Goal: Task Accomplishment & Management: Manage account settings

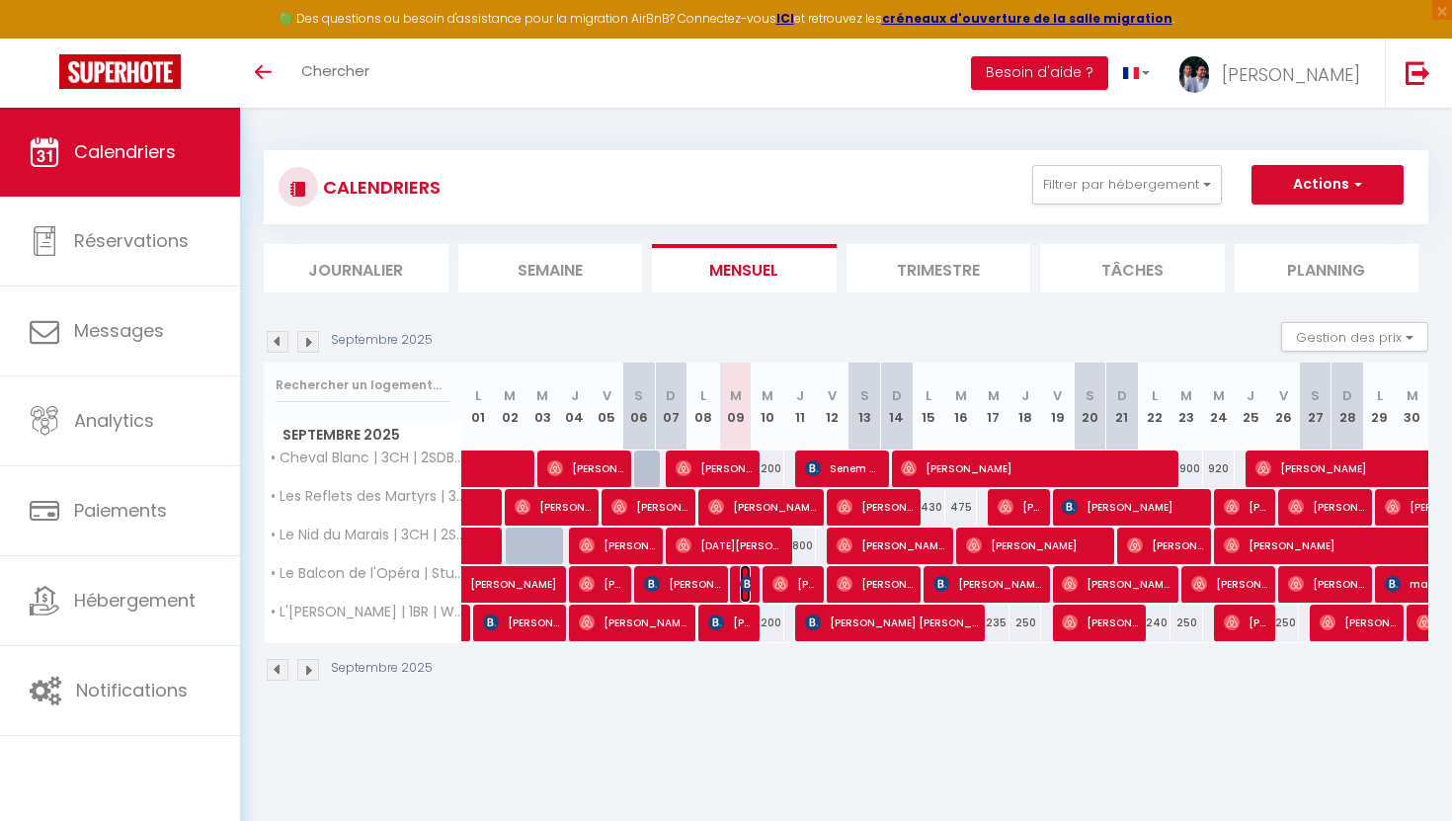
click at [743, 589] on img at bounding box center [748, 584] width 16 height 16
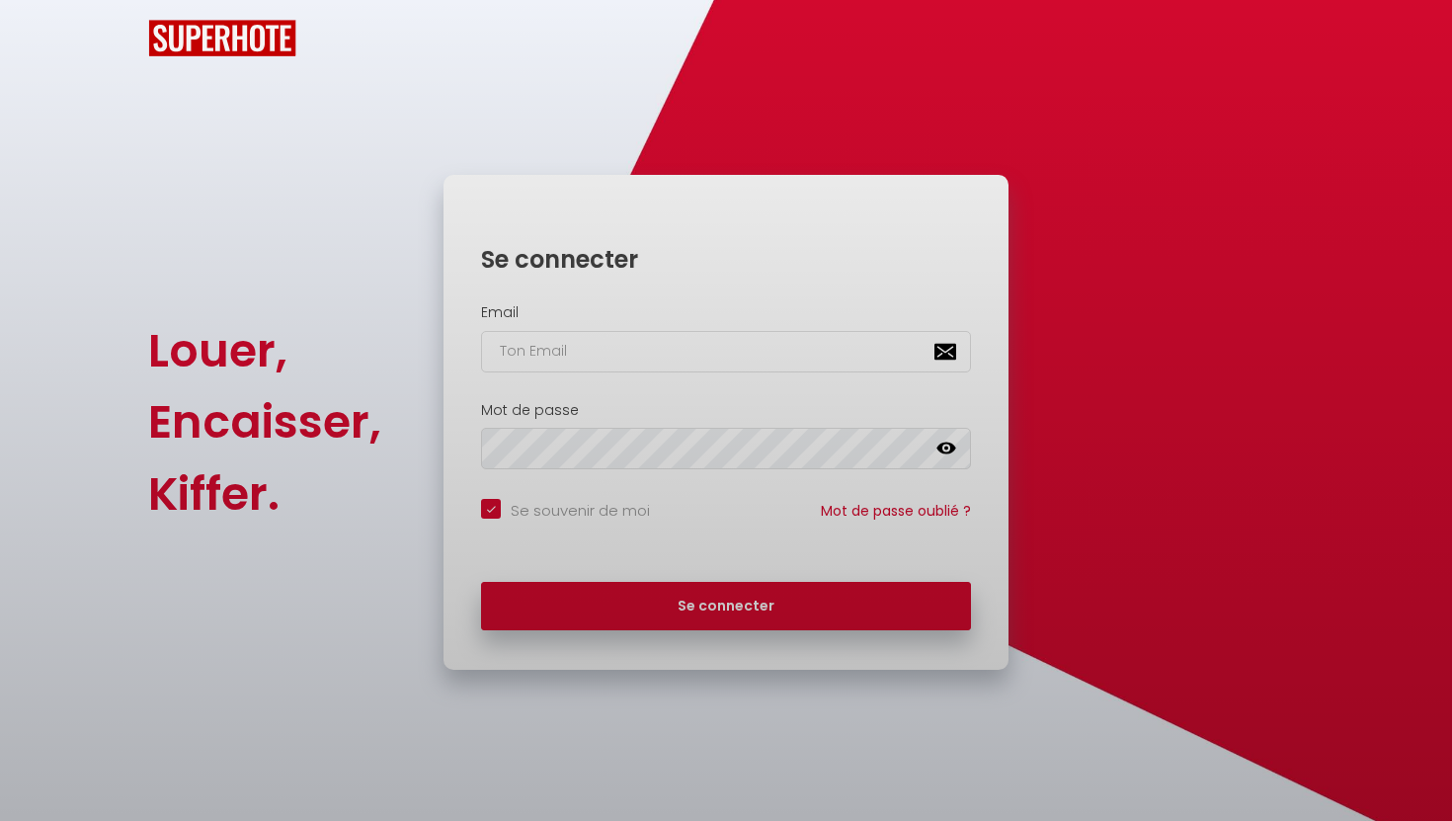
checkbox input "true"
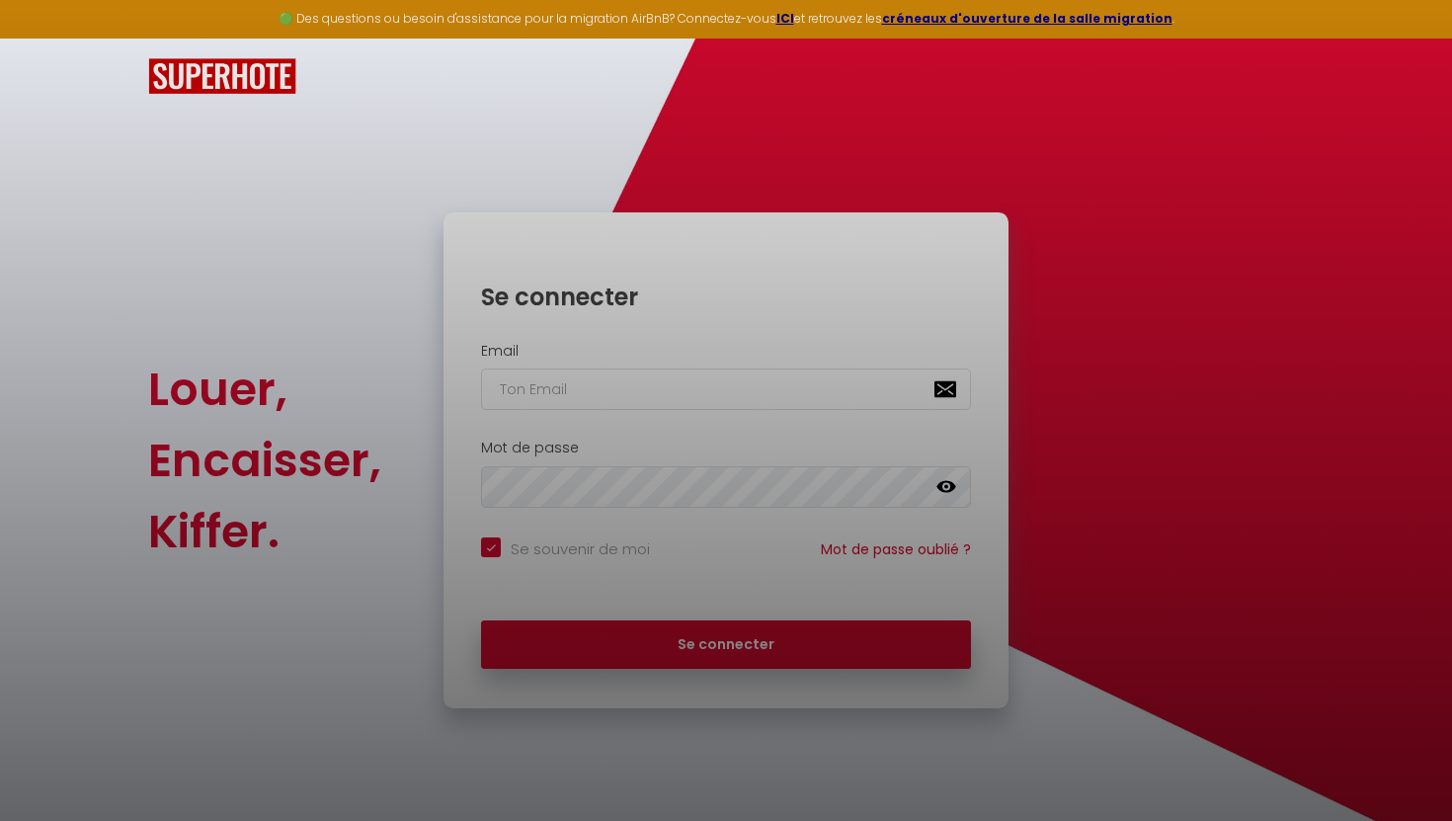
click at [637, 399] on div at bounding box center [726, 410] width 1452 height 821
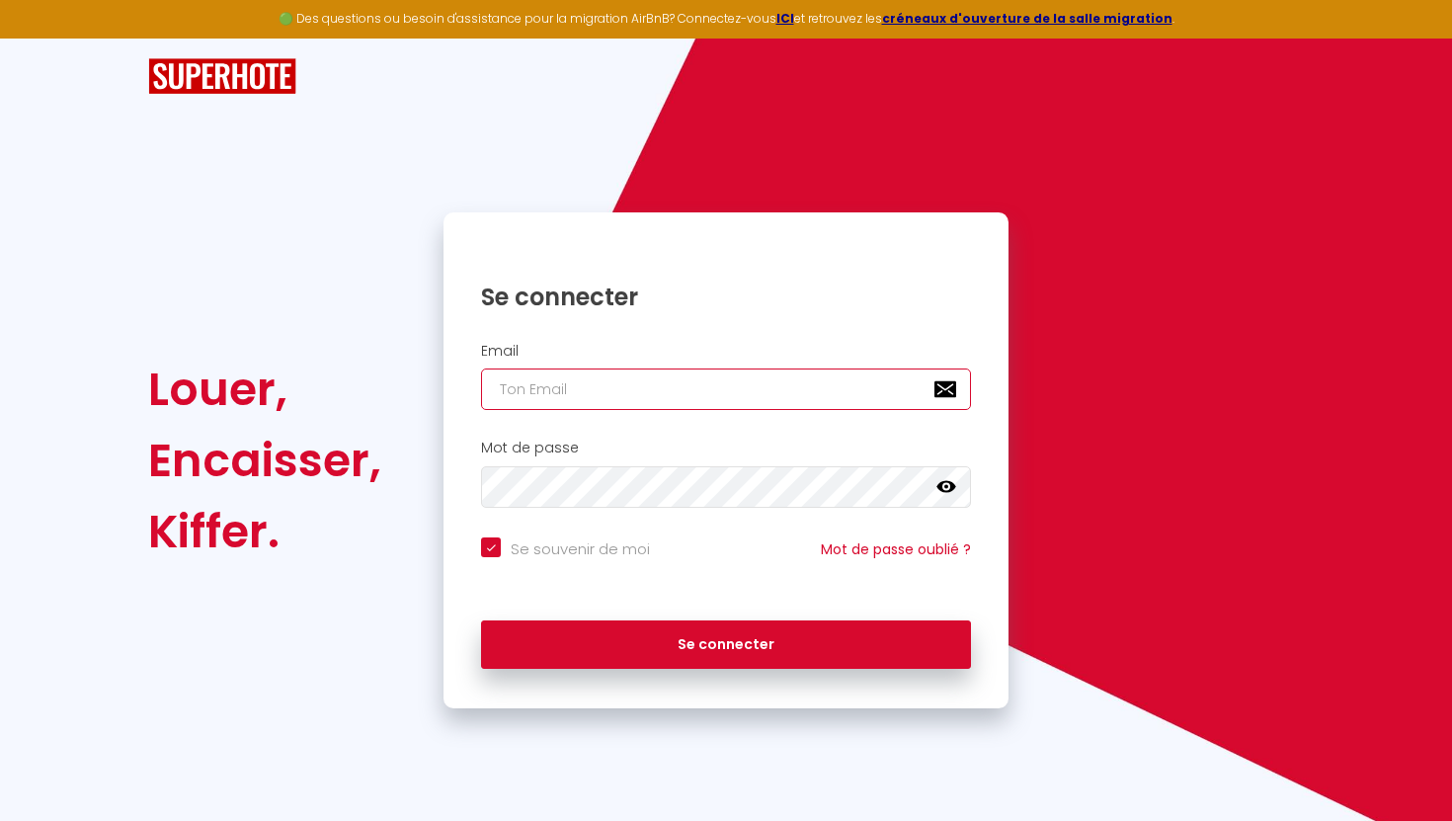
click at [592, 386] on input "email" at bounding box center [726, 389] width 490 height 41
type input "[EMAIL_ADDRESS][DOMAIN_NAME]"
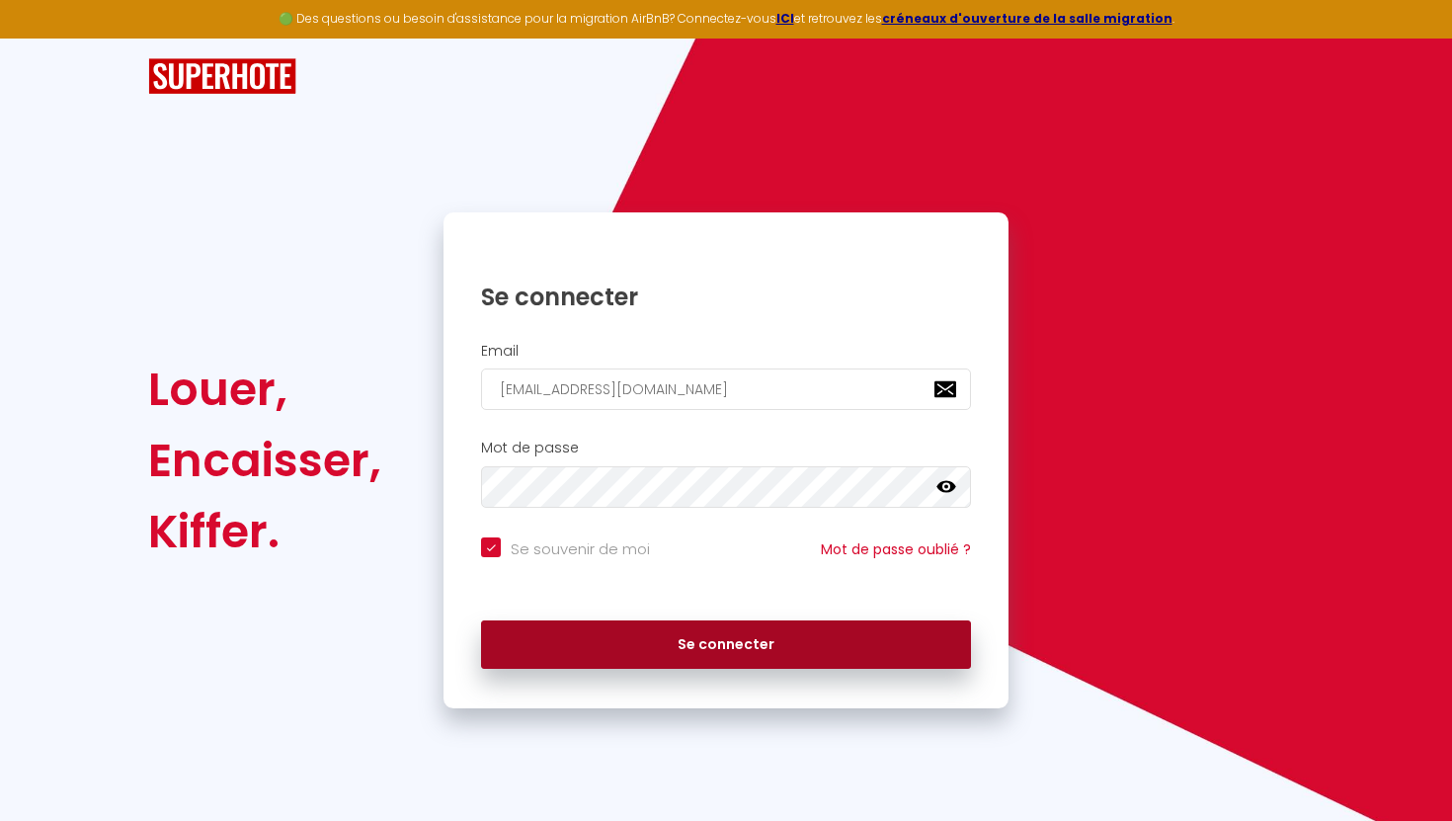
click at [648, 639] on button "Se connecter" at bounding box center [726, 644] width 490 height 49
checkbox input "true"
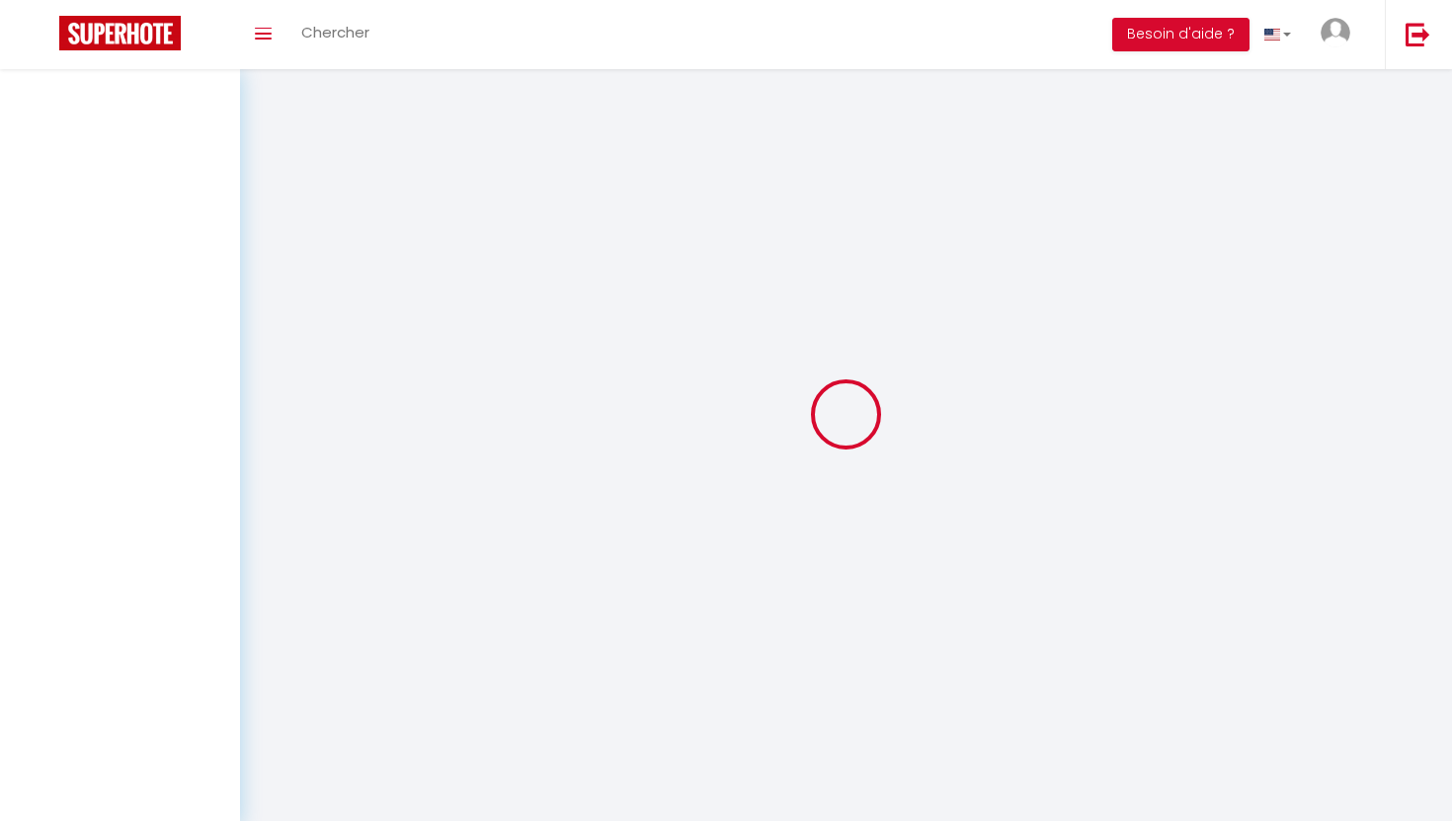
select select
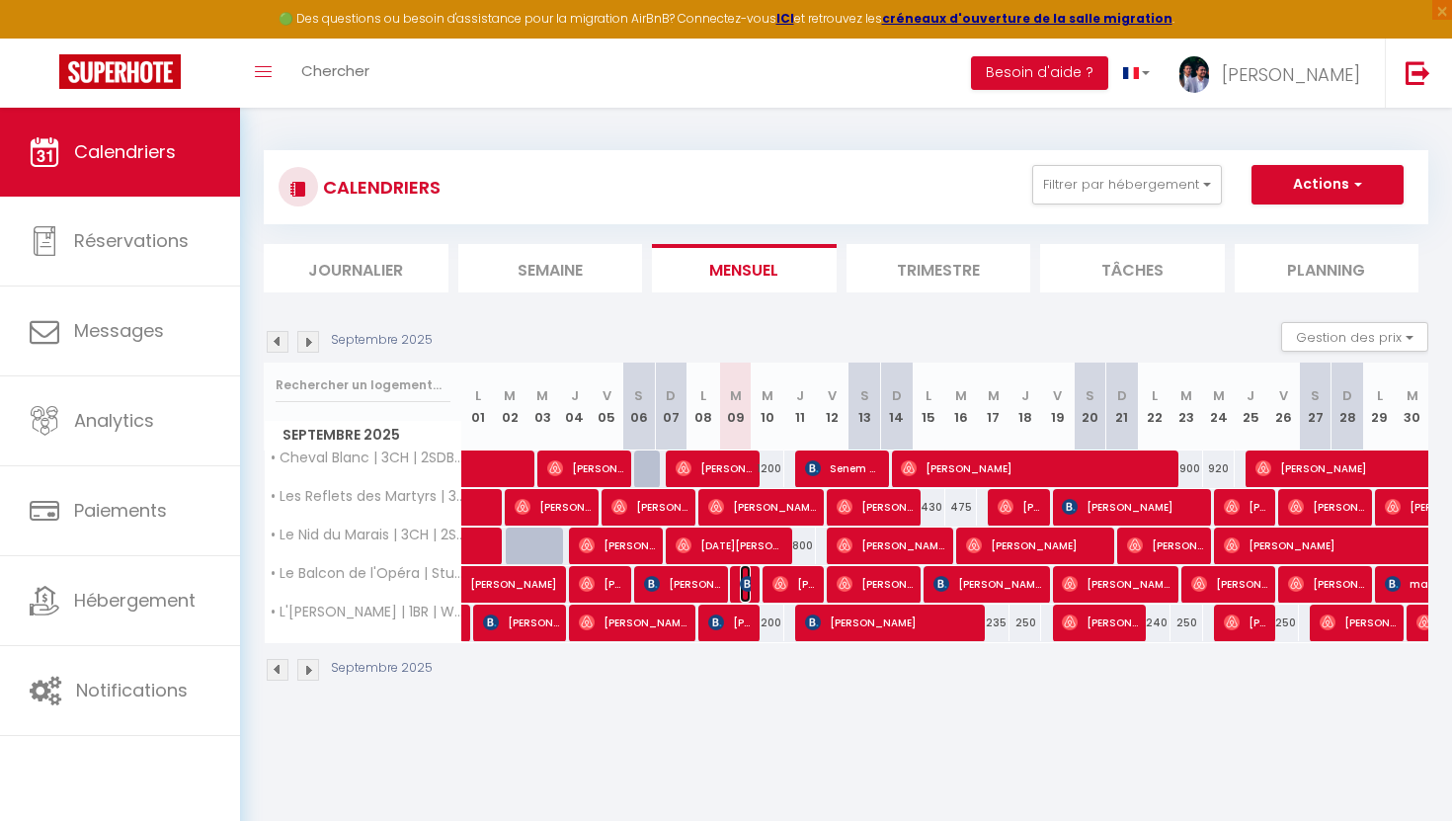
click at [745, 578] on img at bounding box center [748, 584] width 16 height 16
select select "OK"
select select "0"
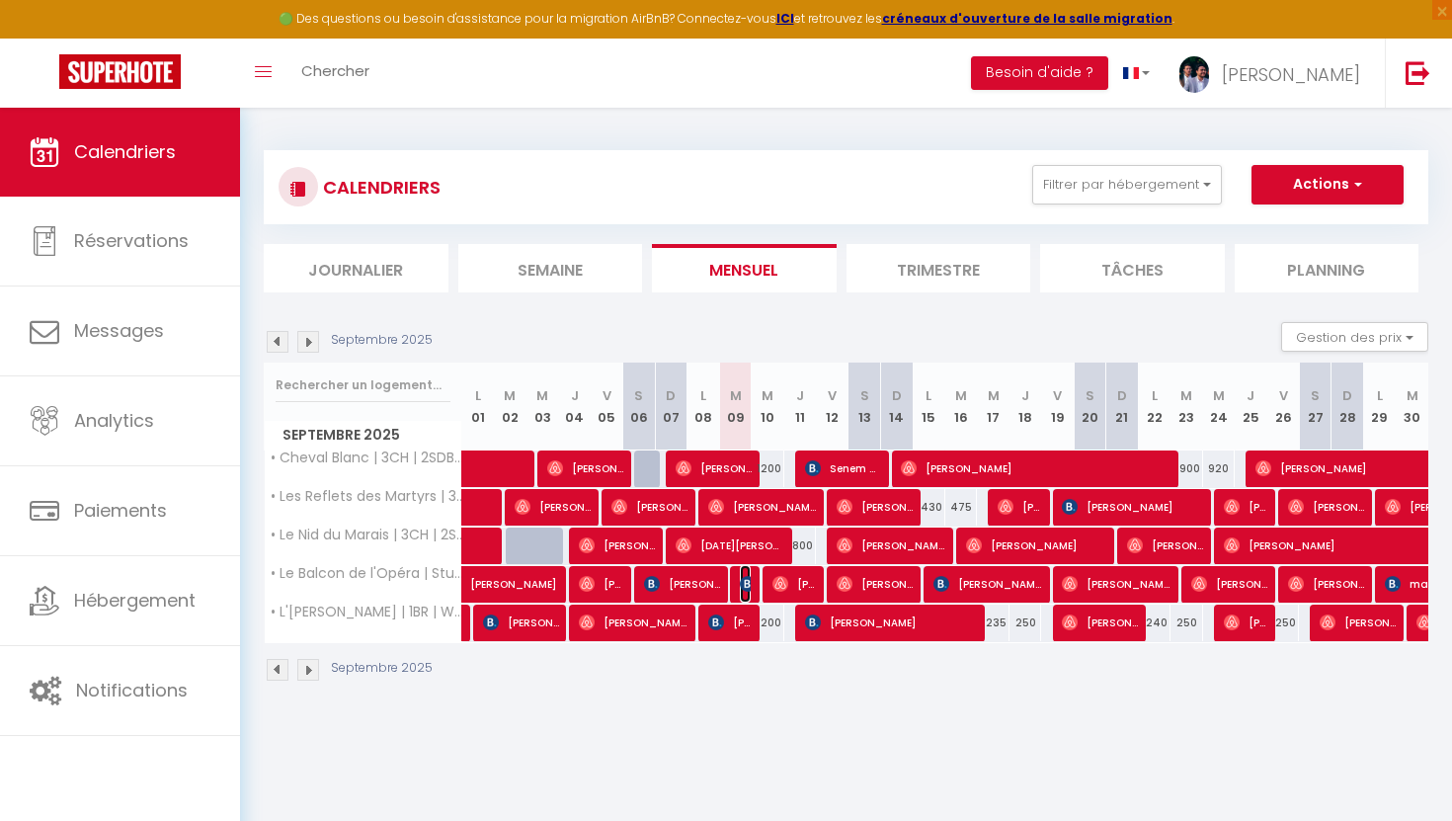
select select "1"
select select
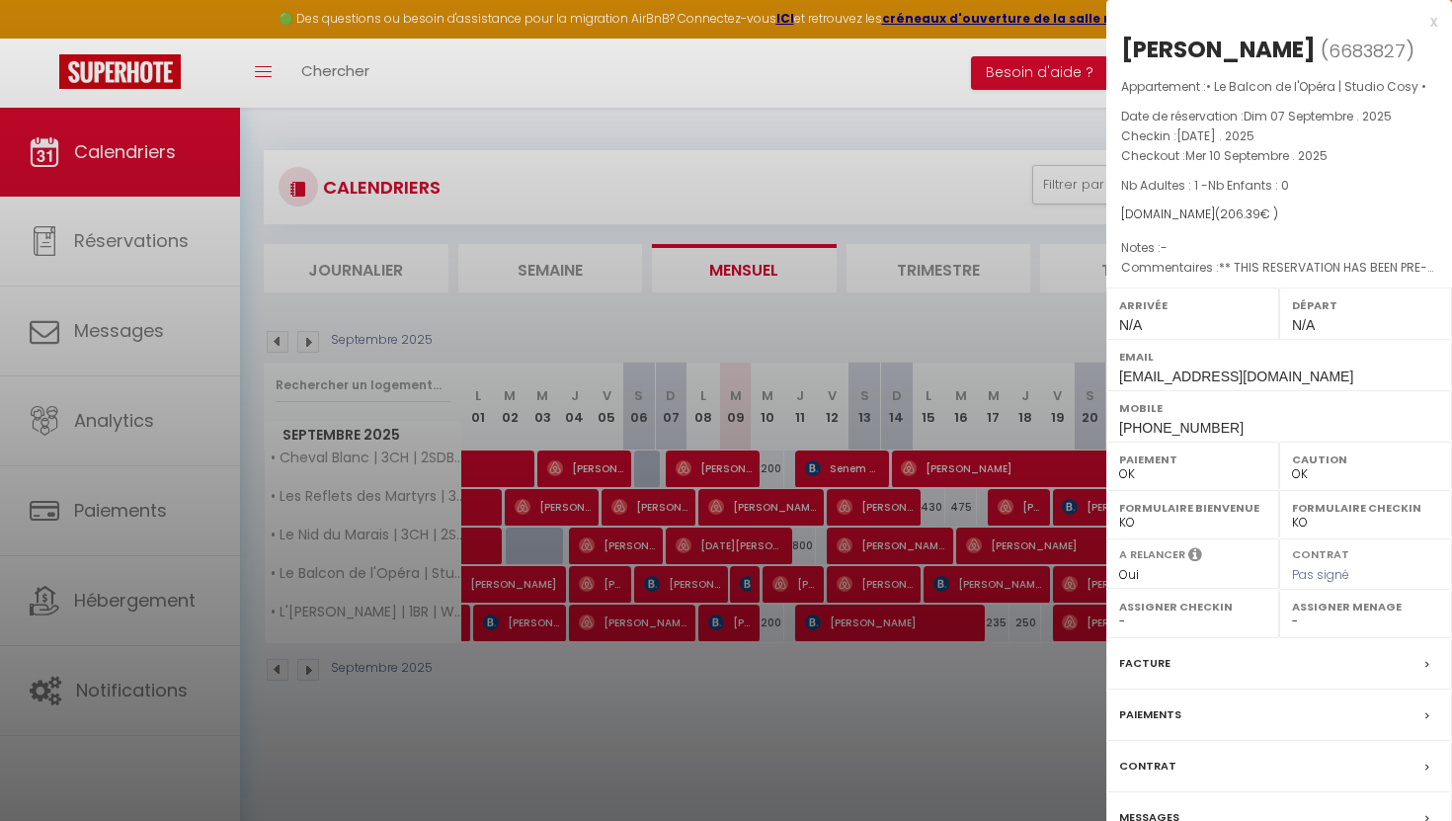
click at [1435, 21] on div "x" at bounding box center [1272, 22] width 331 height 24
